Goal: Task Accomplishment & Management: Manage account settings

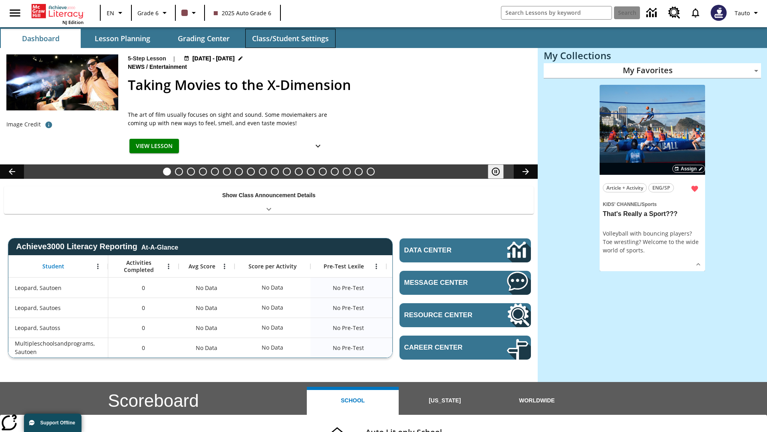
click at [290, 38] on button "Class/Student Settings" at bounding box center [290, 38] width 90 height 19
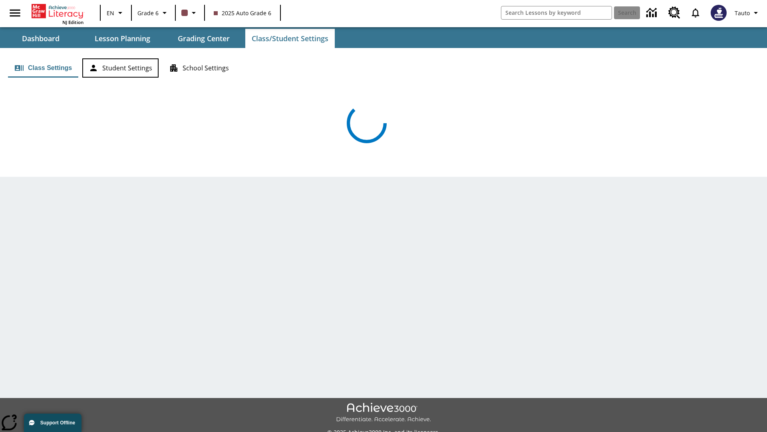
click at [120, 68] on button "Student Settings" at bounding box center [120, 67] width 76 height 19
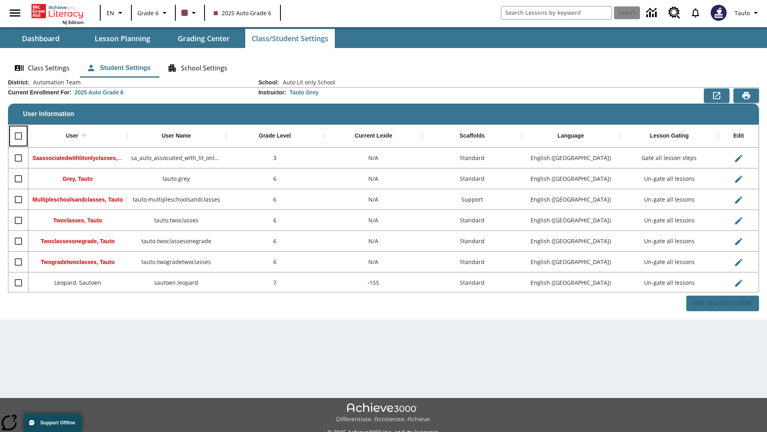
click at [18, 136] on input "Select all rows" at bounding box center [18, 136] width 17 height 17
checkbox input "true"
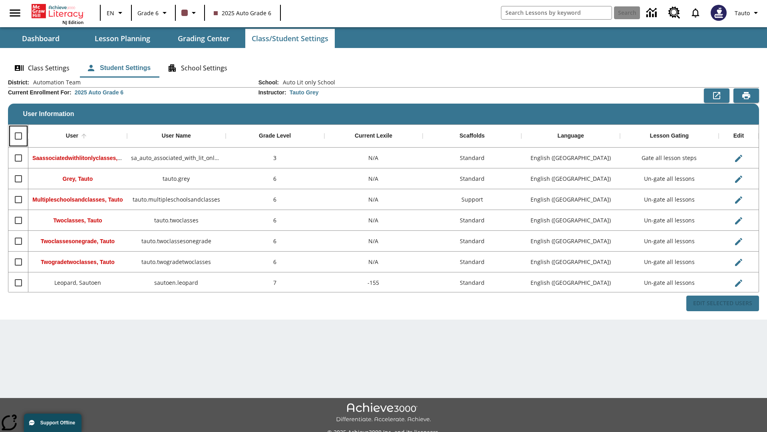
checkbox input "true"
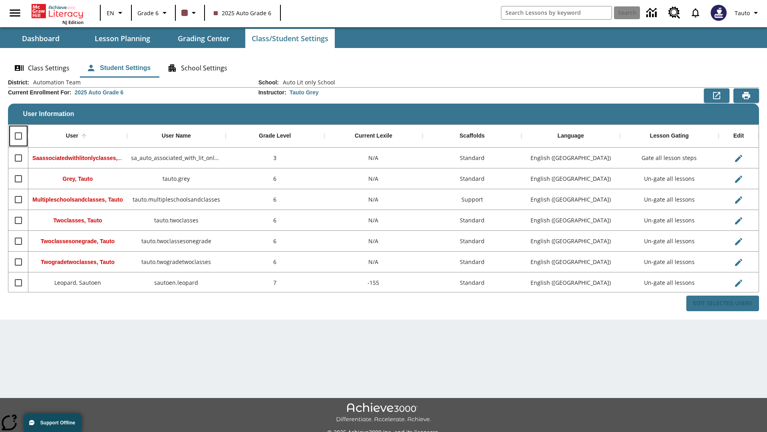
checkbox input "true"
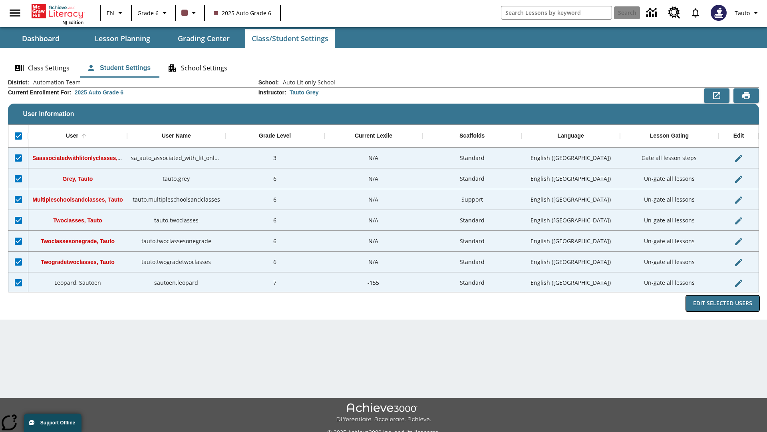
click at [723, 303] on button "Edit Selected Users" at bounding box center [723, 303] width 73 height 16
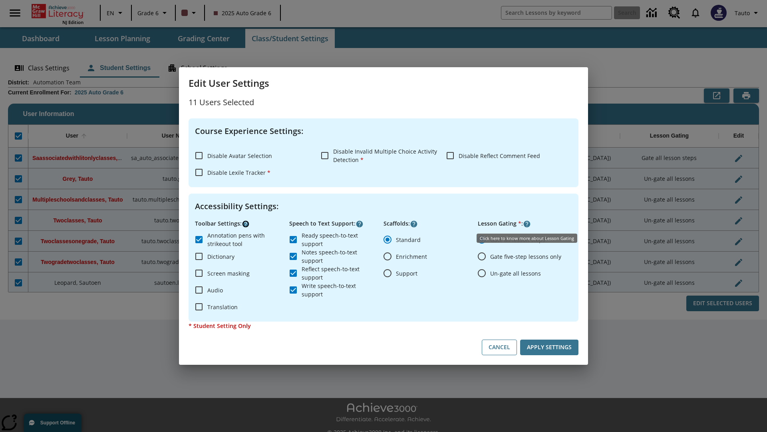
click at [246, 224] on icon "Click here to know more about" at bounding box center [246, 224] width 8 height 8
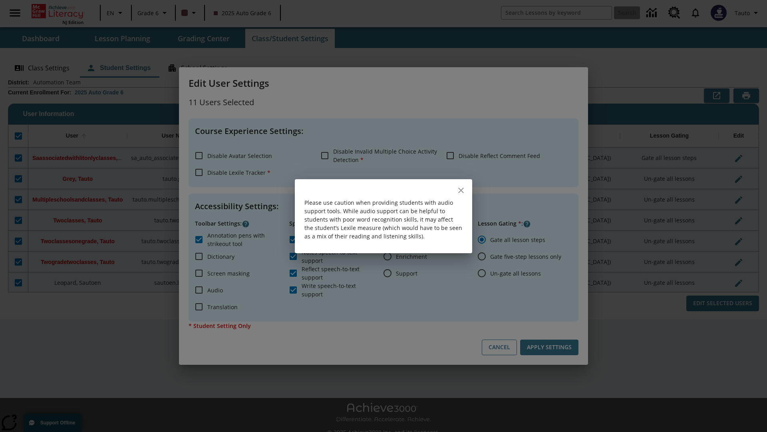
click at [461, 190] on icon "close" at bounding box center [461, 190] width 6 height 6
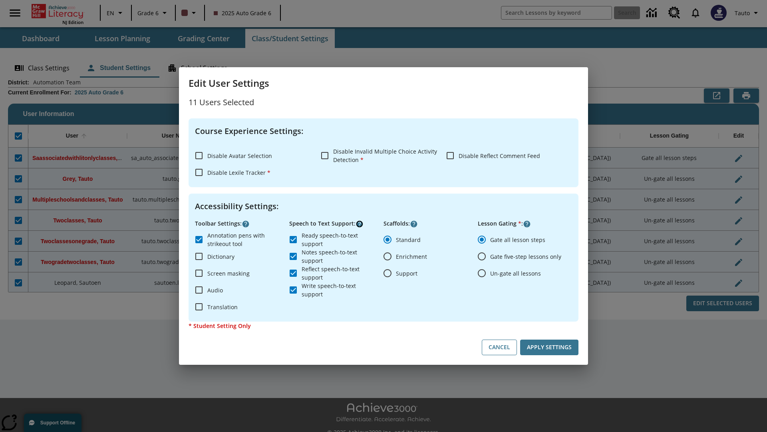
click at [360, 224] on icon "Click here to know more about" at bounding box center [360, 224] width 8 height 8
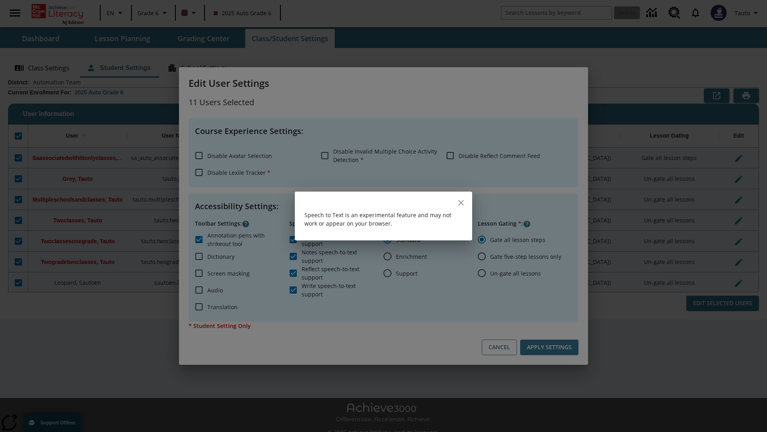
click at [461, 203] on icon "close" at bounding box center [461, 203] width 6 height 6
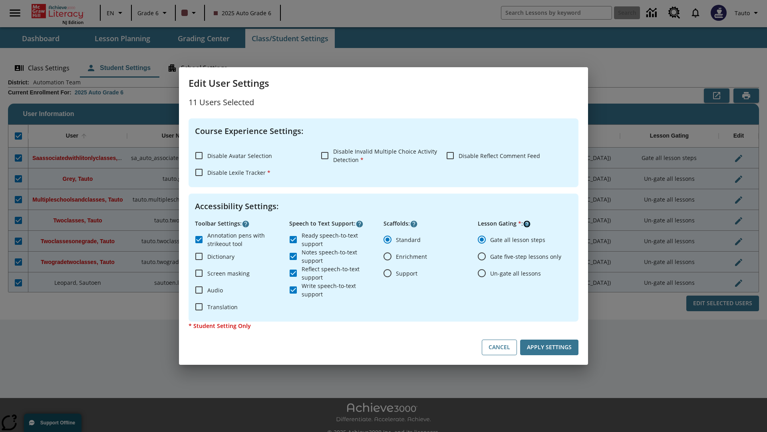
click at [527, 224] on icon "Click here to know more about" at bounding box center [527, 224] width 8 height 8
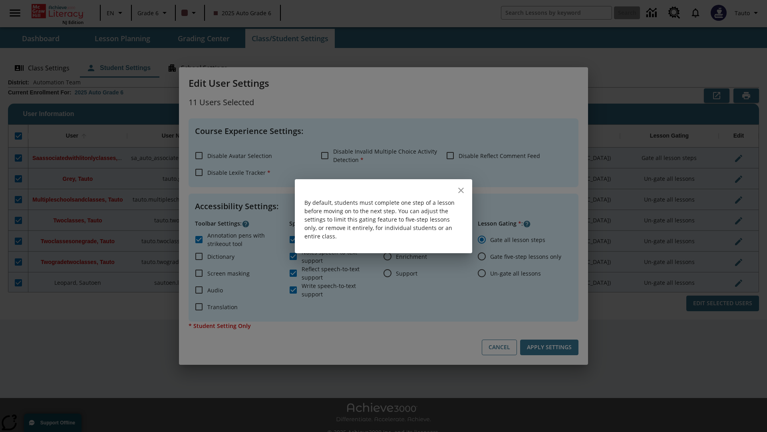
click at [461, 190] on icon "close" at bounding box center [461, 190] width 6 height 6
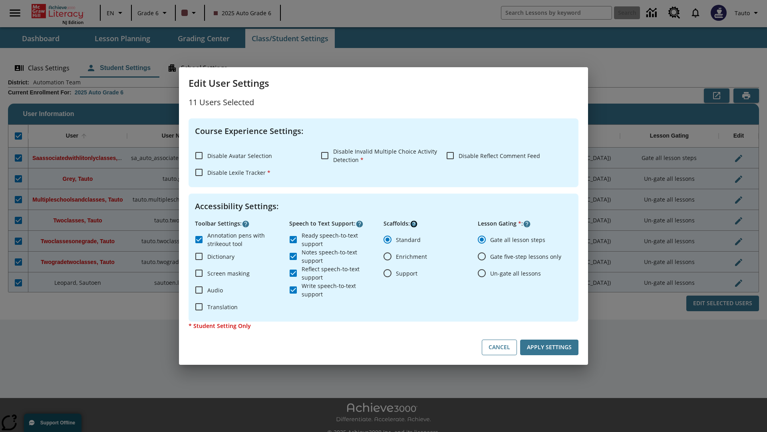
click at [414, 224] on icon "Click here to know more about" at bounding box center [414, 224] width 8 height 8
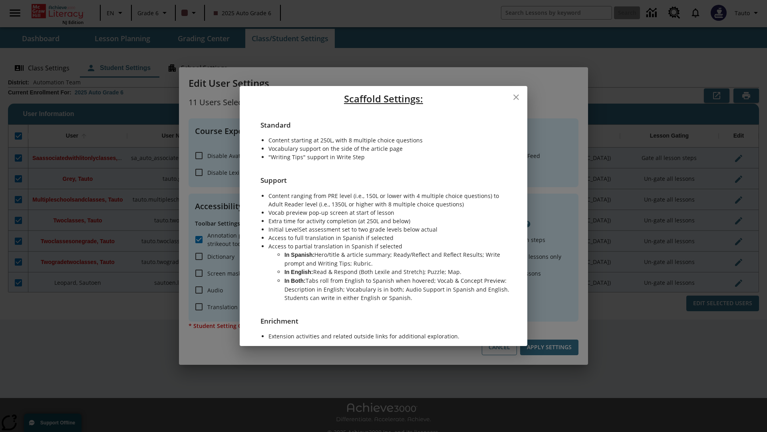
click at [516, 98] on icon "close" at bounding box center [517, 97] width 6 height 6
